Goal: Task Accomplishment & Management: Use online tool/utility

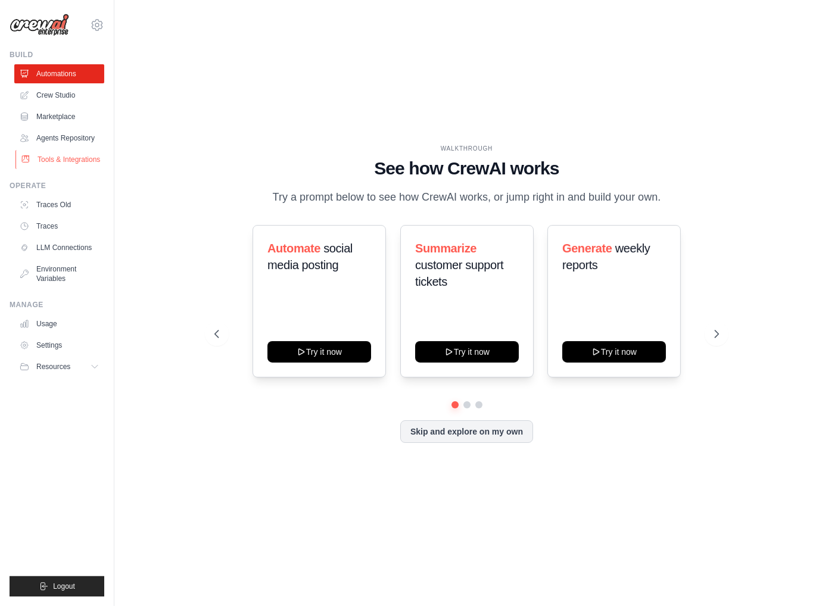
click at [63, 164] on link "Tools & Integrations" at bounding box center [60, 159] width 90 height 19
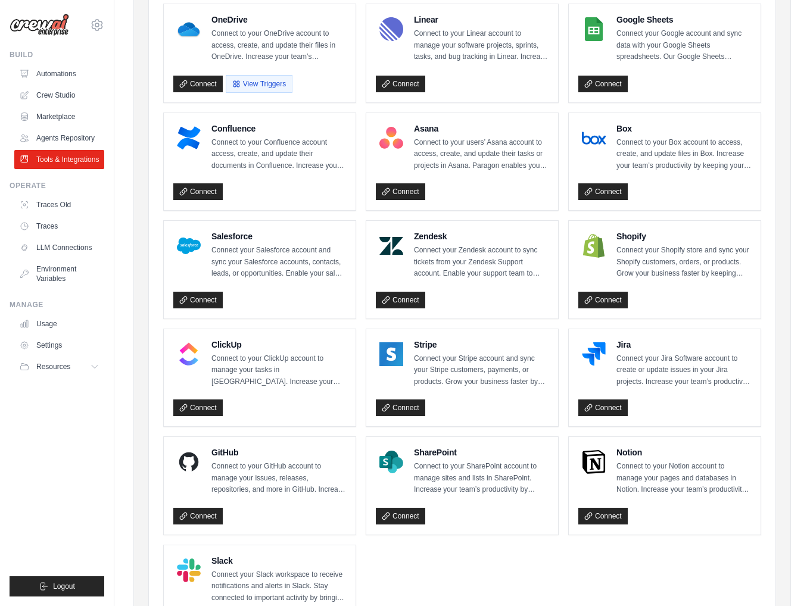
scroll to position [417, 0]
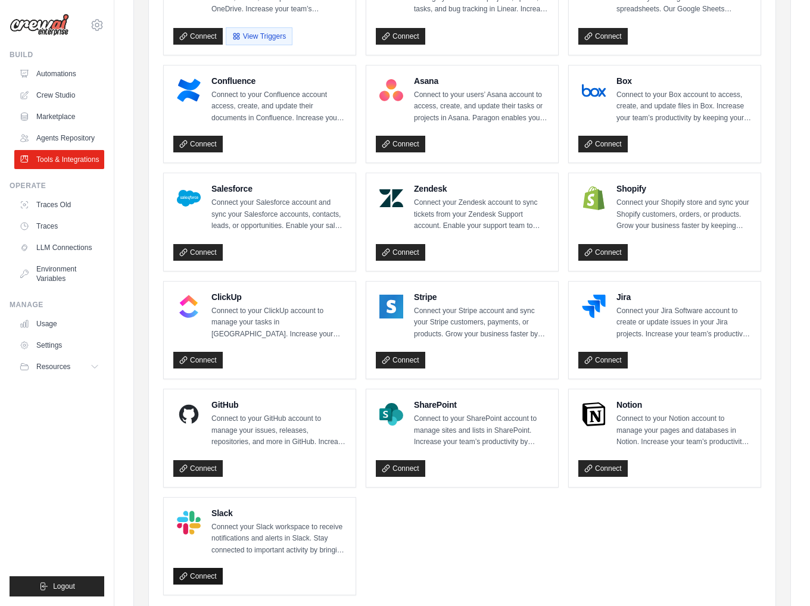
click at [190, 574] on link "Connect" at bounding box center [197, 576] width 49 height 17
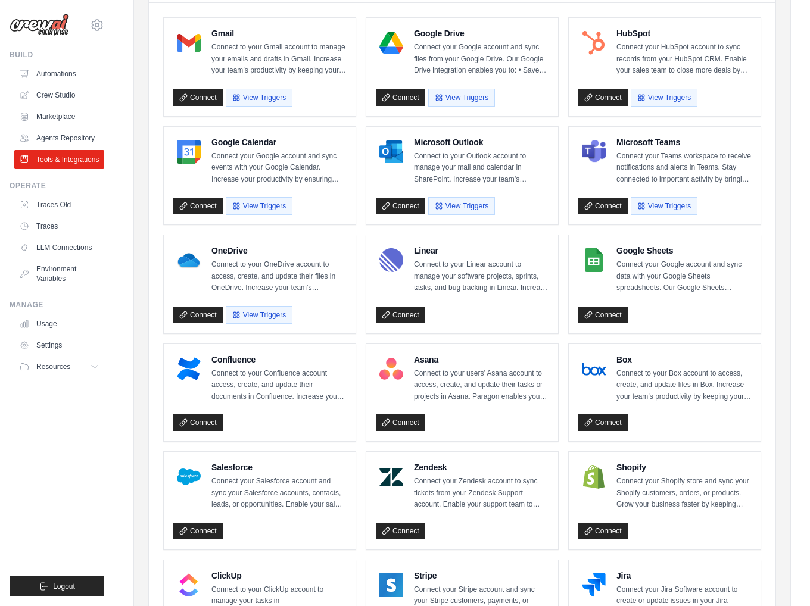
scroll to position [0, 0]
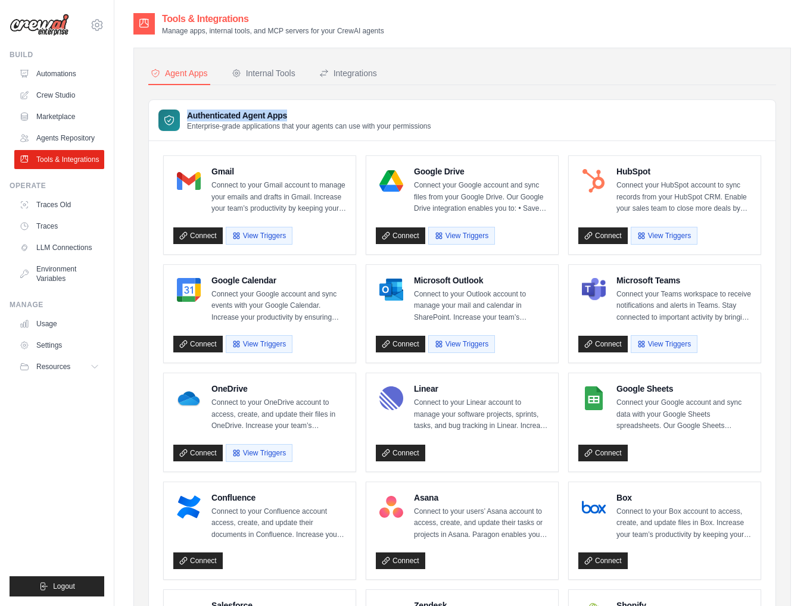
drag, startPoint x: 291, startPoint y: 117, endPoint x: 179, endPoint y: 115, distance: 111.9
click at [179, 115] on div "Authenticated Agent Apps Enterprise-grade applications that your agents can use…" at bounding box center [294, 120] width 273 height 21
copy h3 "Authenticated Agent Apps"
